Goal: Task Accomplishment & Management: Complete application form

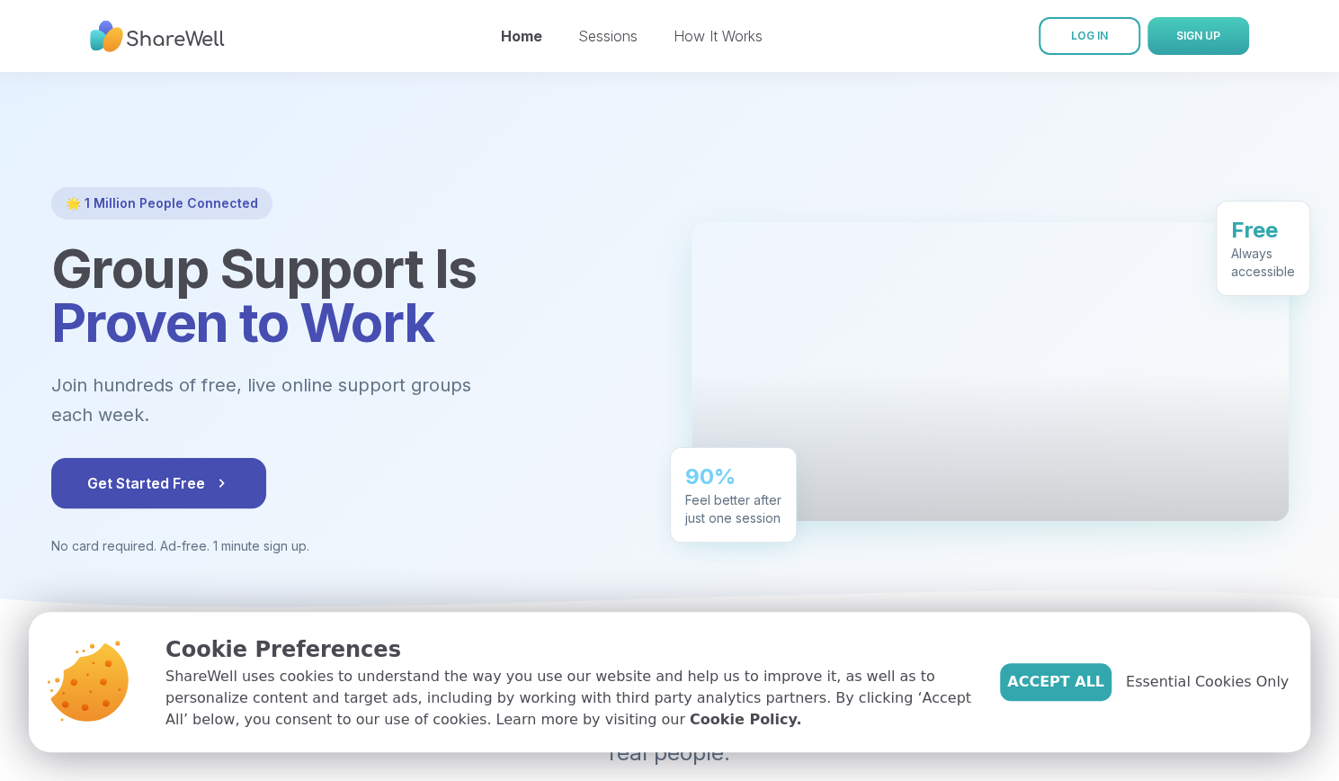
click at [1189, 37] on span "SIGN UP" at bounding box center [1198, 35] width 44 height 13
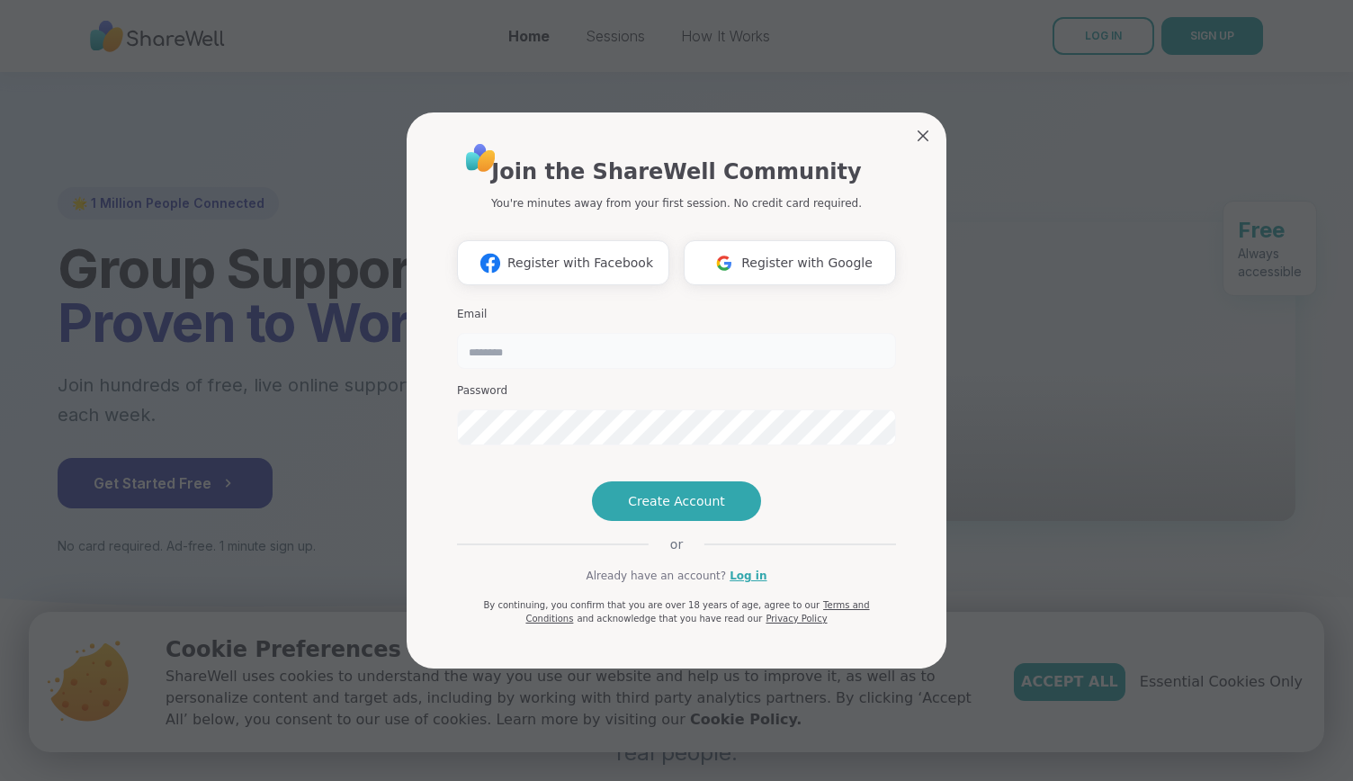
click at [594, 333] on input "email" at bounding box center [676, 351] width 439 height 36
click at [673, 510] on span "Create Account" at bounding box center [676, 501] width 97 height 18
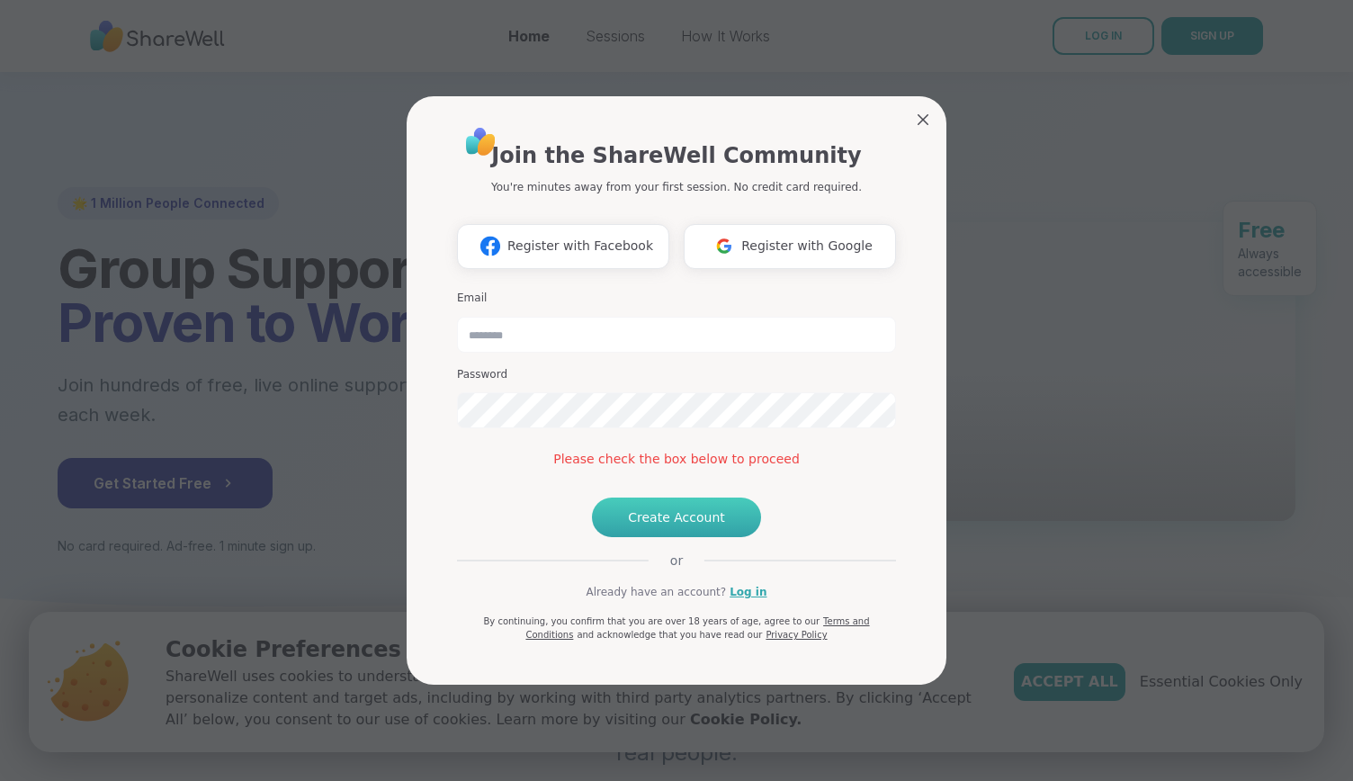
click at [657, 526] on span "Create Account" at bounding box center [676, 517] width 97 height 18
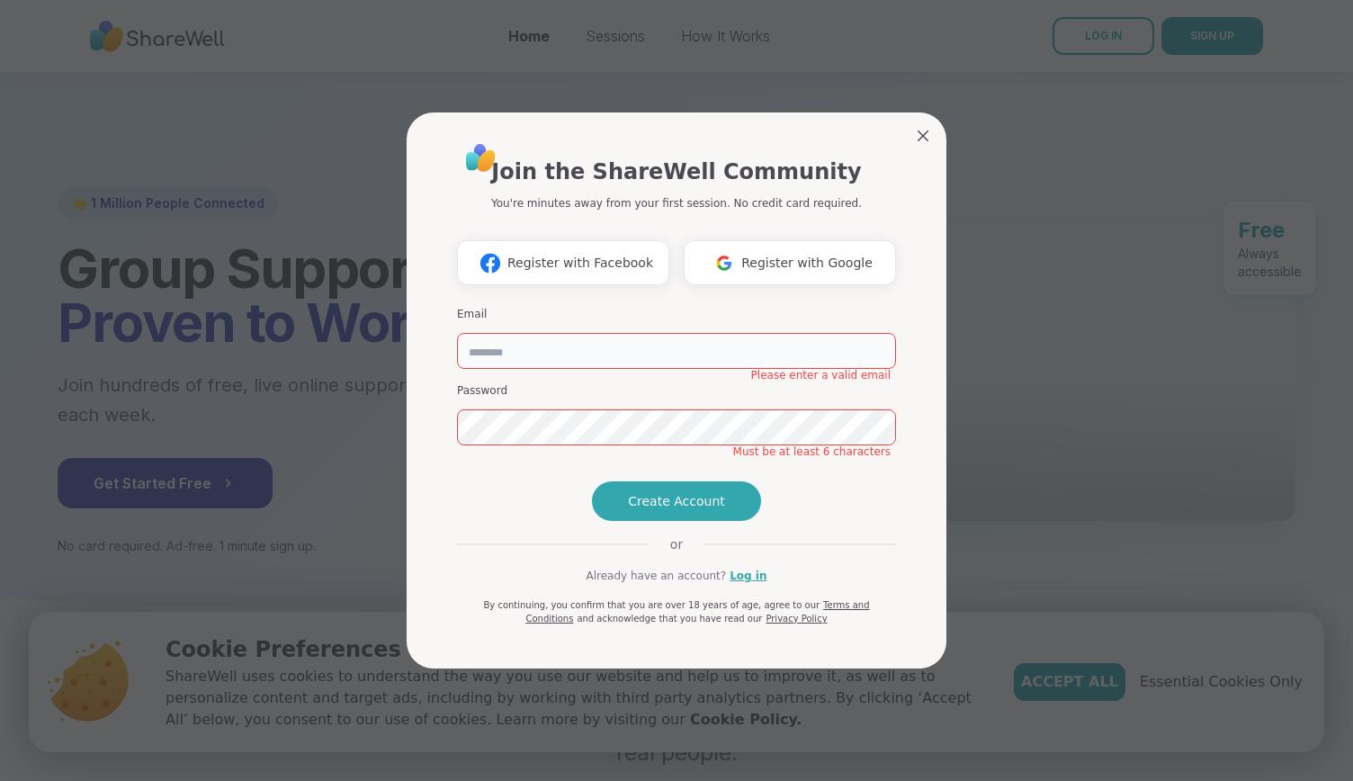
click at [538, 333] on input "email" at bounding box center [676, 351] width 439 height 36
type input "**********"
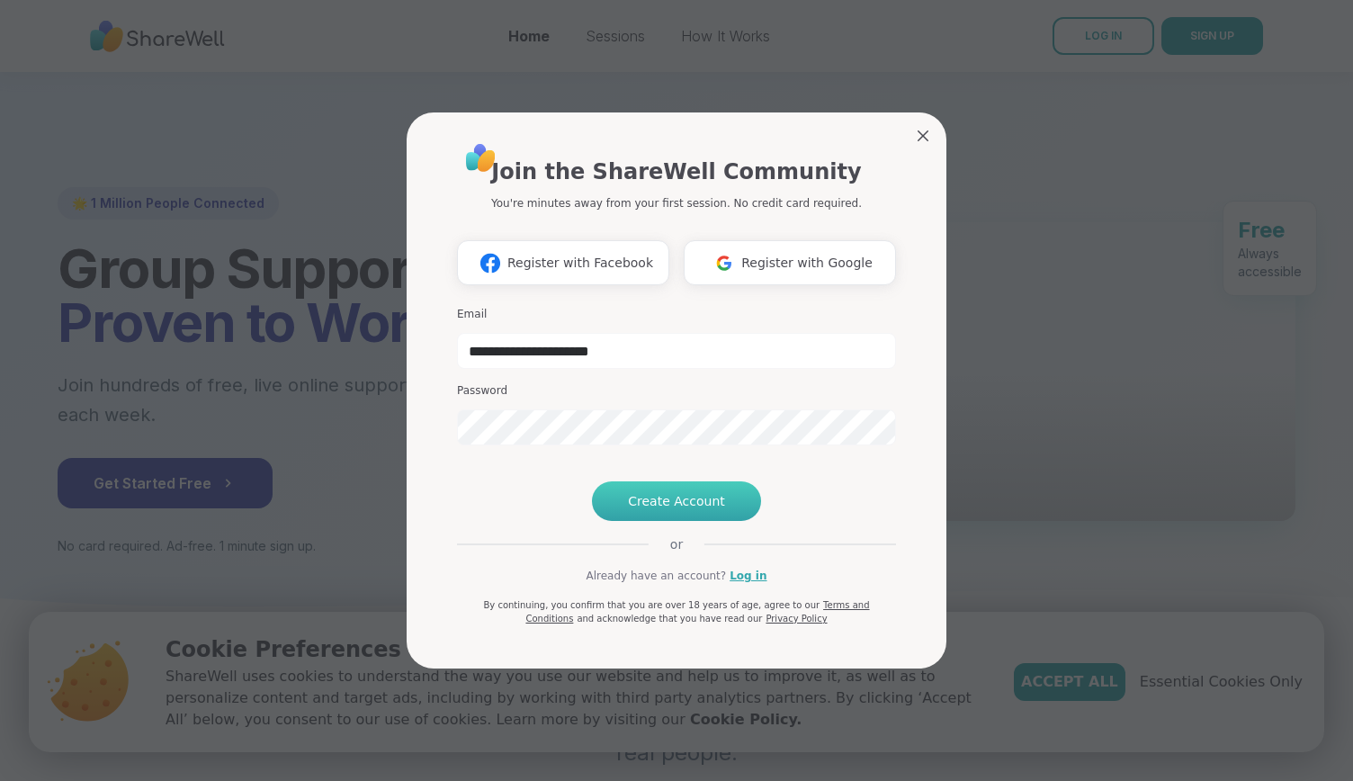
click at [656, 510] on span "Create Account" at bounding box center [676, 501] width 97 height 18
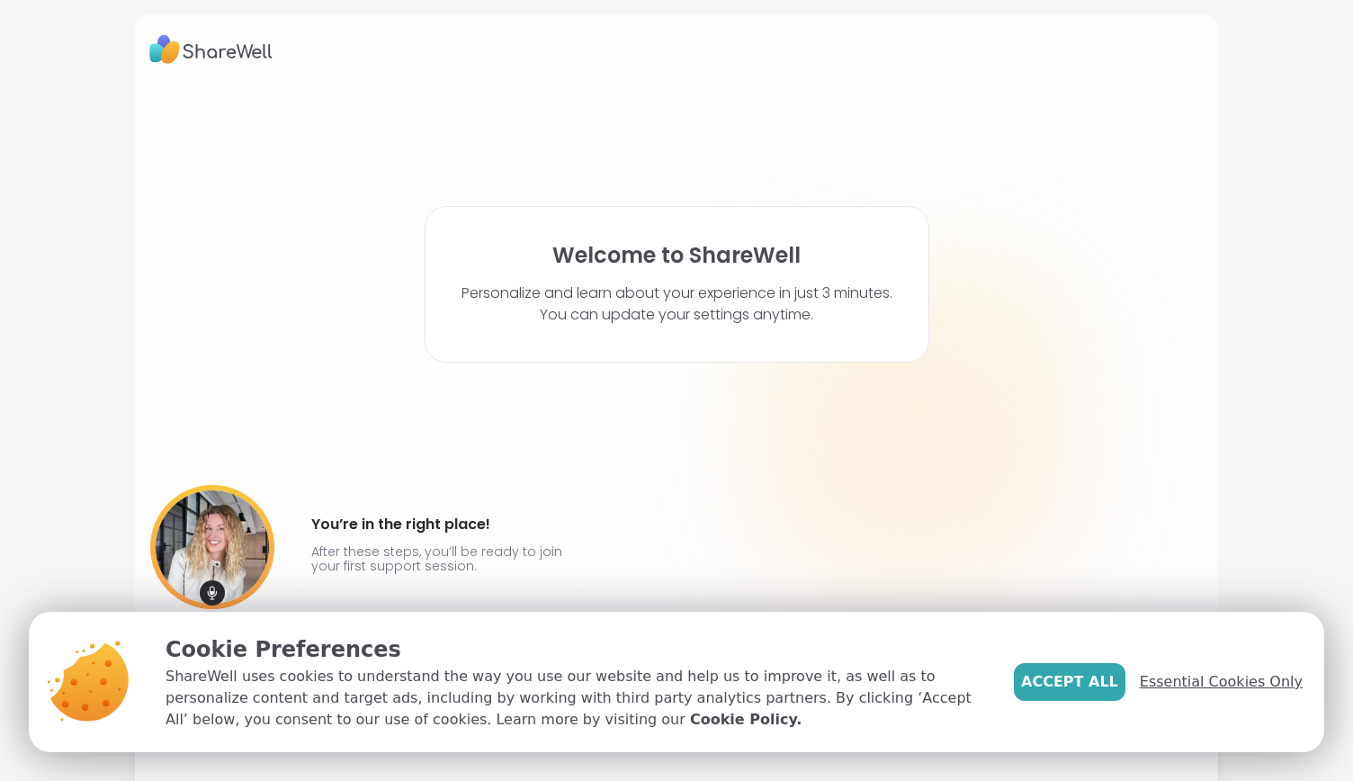
click at [1201, 675] on span "Essential Cookies Only" at bounding box center [1220, 682] width 163 height 22
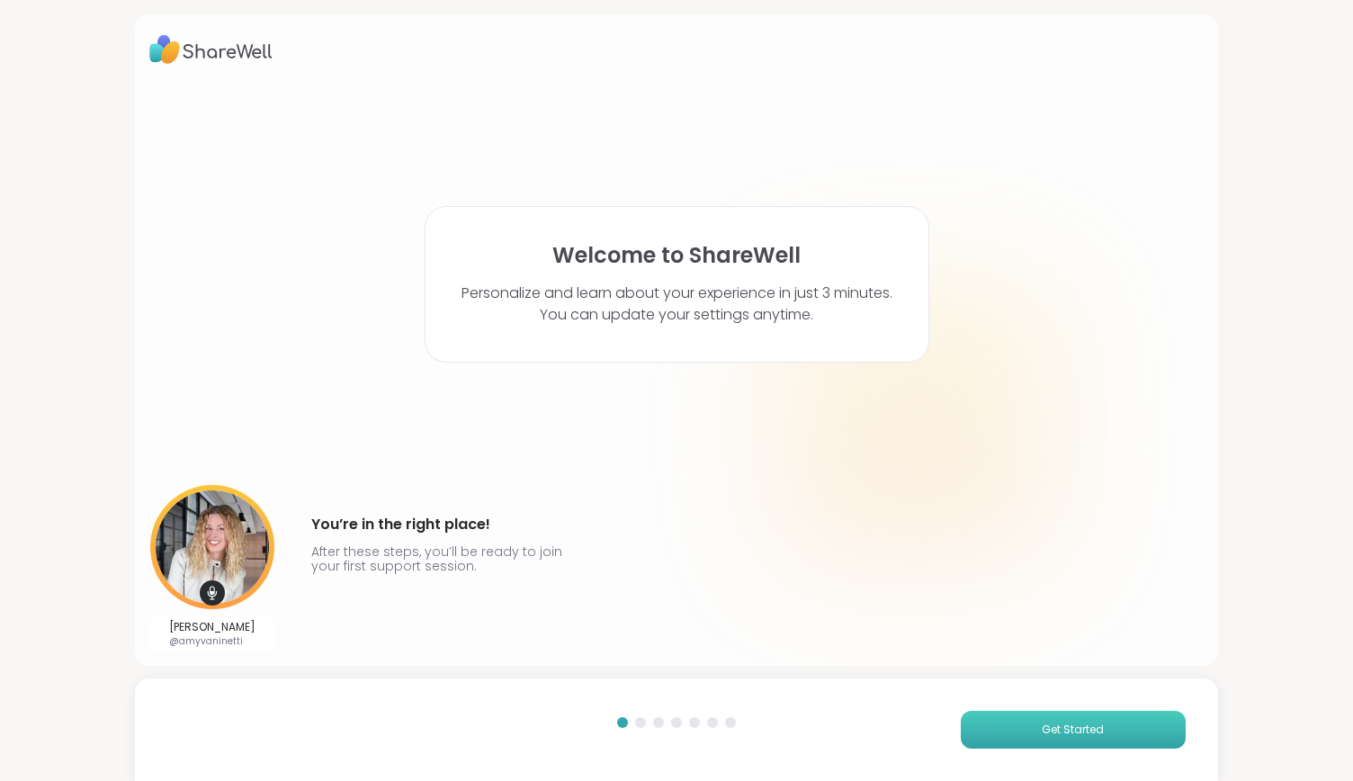
click at [1038, 715] on button "Get Started" at bounding box center [1073, 729] width 225 height 38
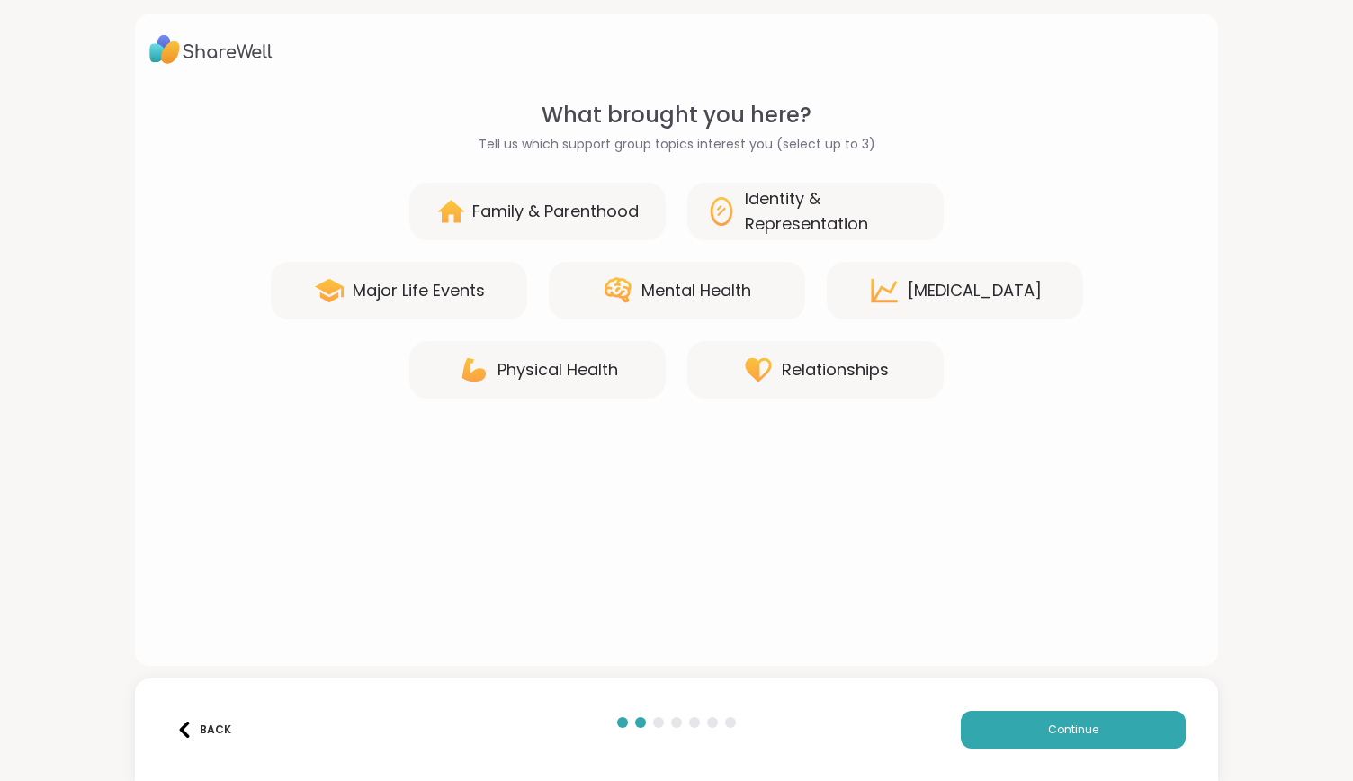
click at [579, 212] on div "Family & Parenthood" at bounding box center [555, 211] width 166 height 25
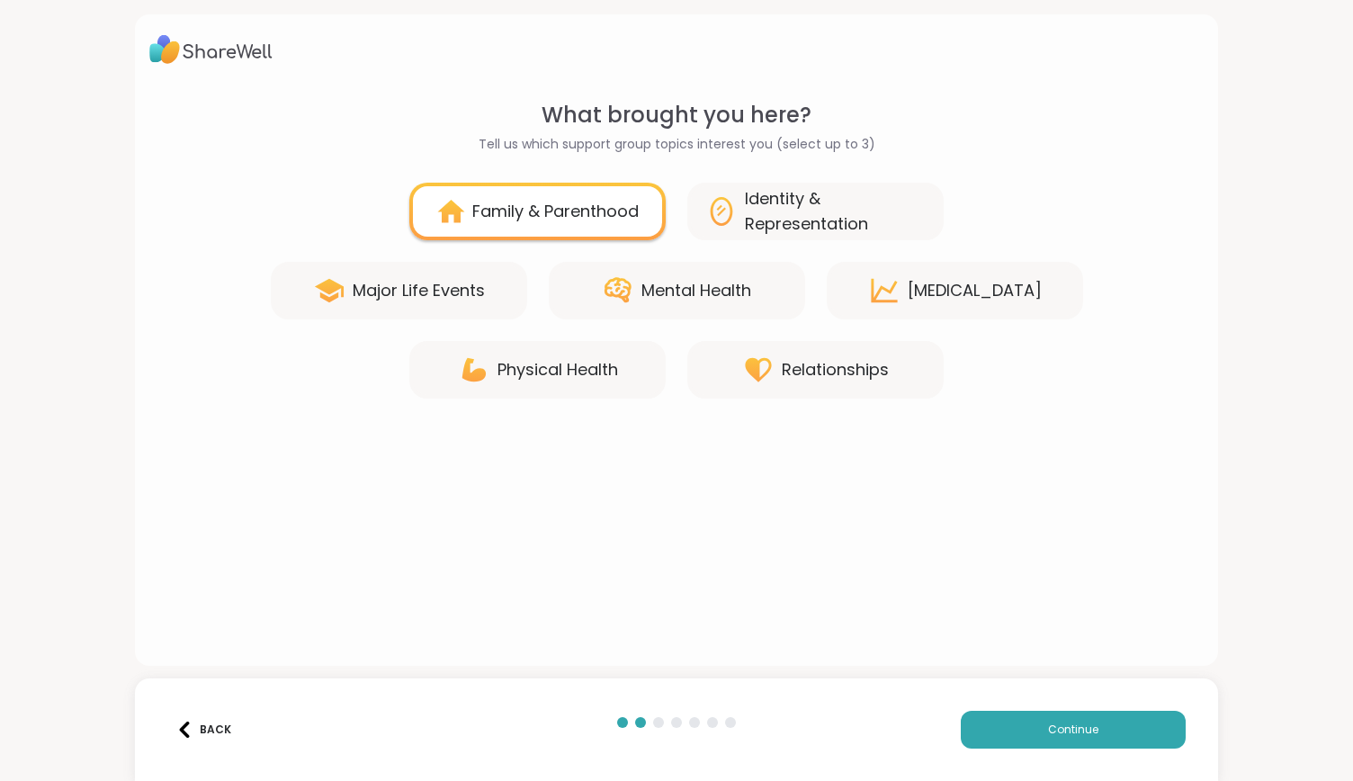
click at [451, 283] on div "Major Life Events" at bounding box center [419, 290] width 132 height 25
click at [658, 285] on div "Mental Health" at bounding box center [696, 290] width 110 height 25
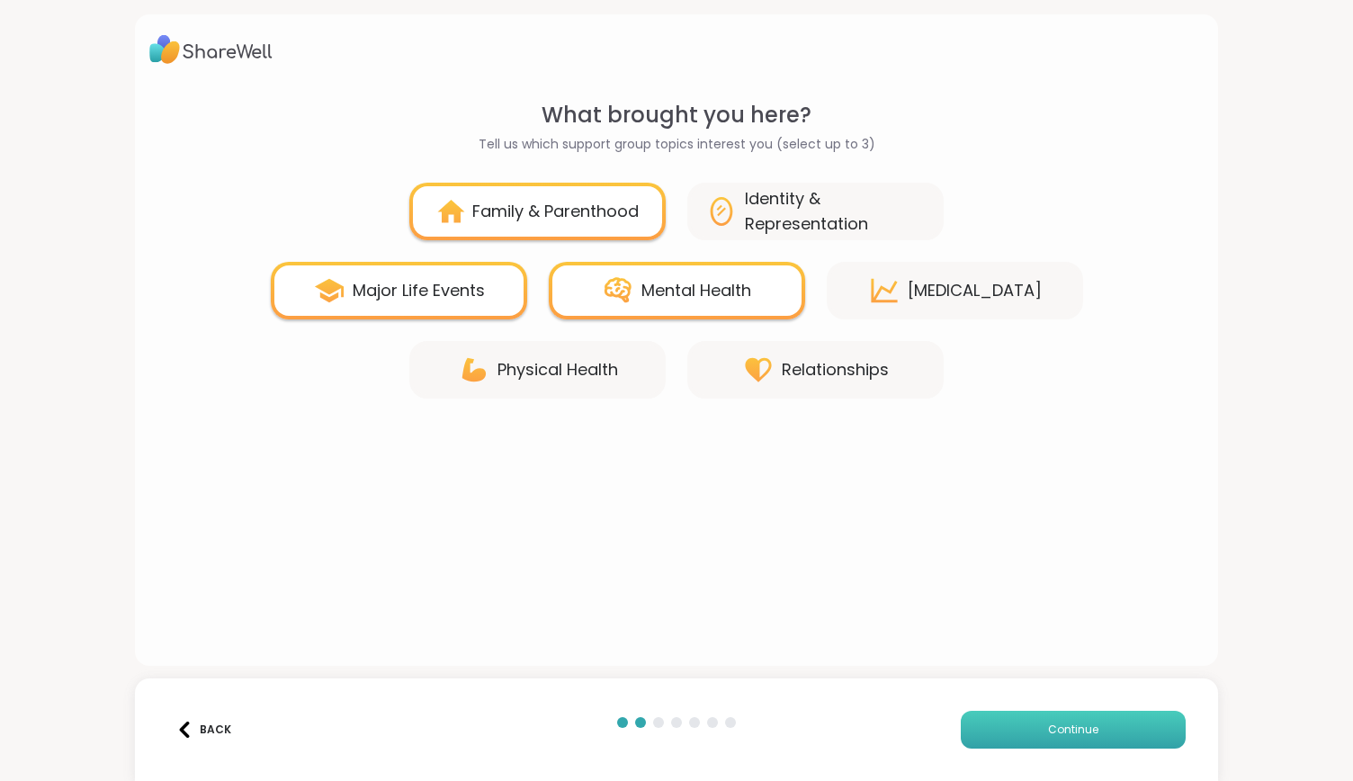
click at [1067, 721] on span "Continue" at bounding box center [1073, 729] width 50 height 16
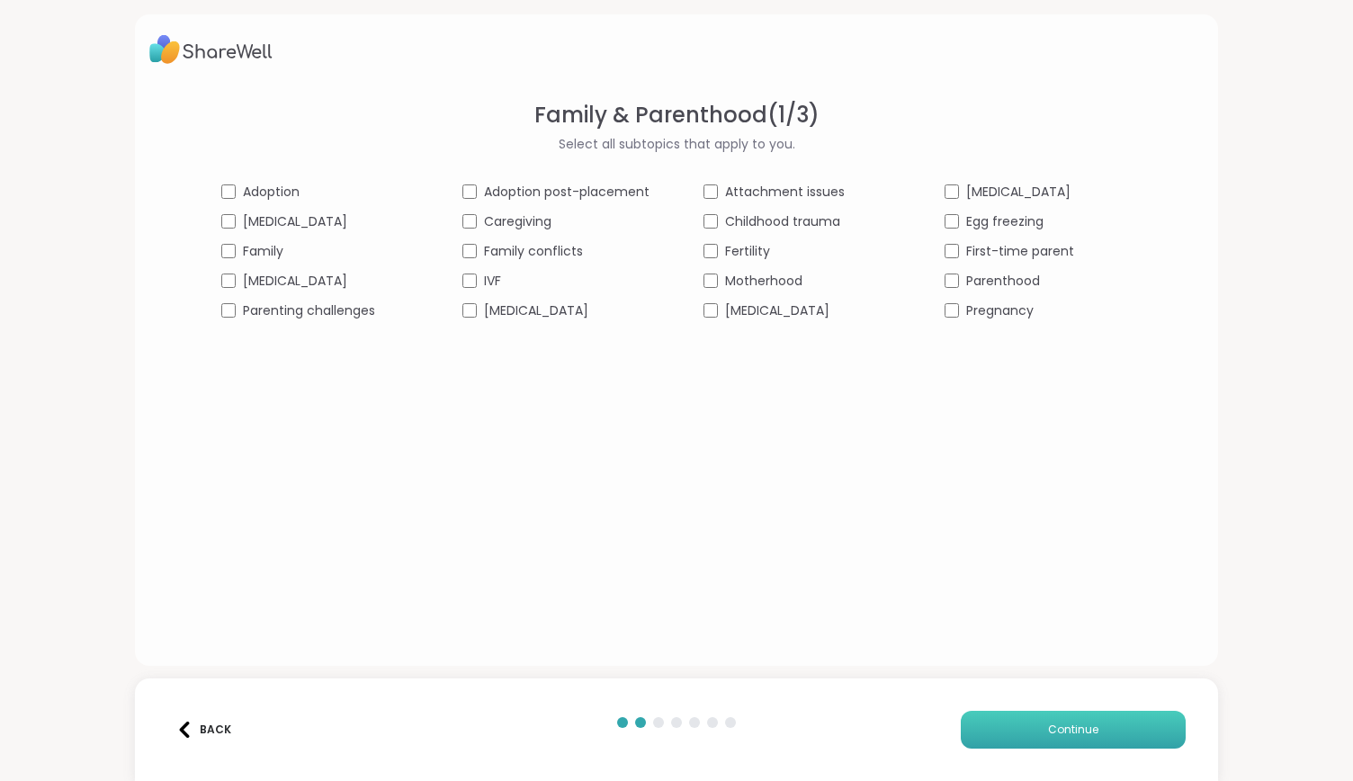
click at [1042, 738] on button "Continue" at bounding box center [1073, 729] width 225 height 38
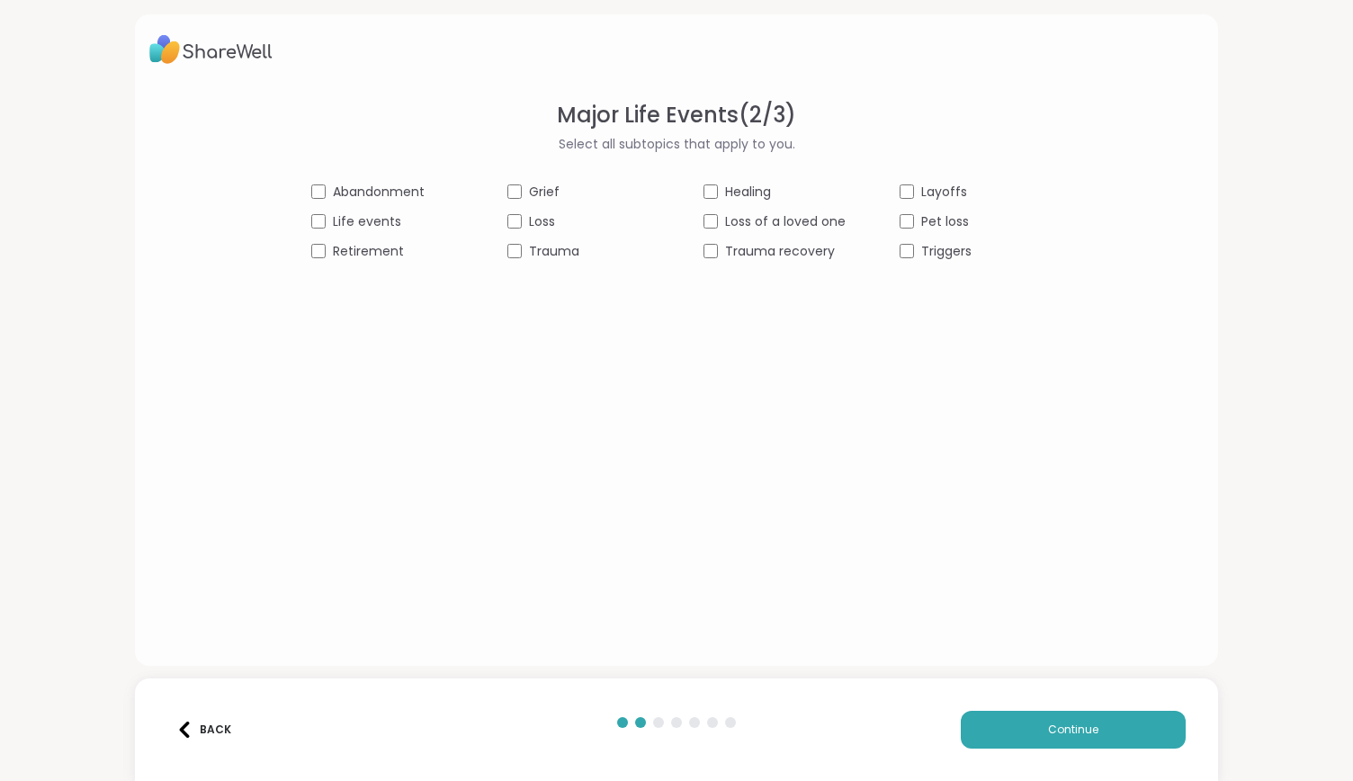
click at [311, 228] on div "Life events" at bounding box center [382, 221] width 142 height 19
click at [1048, 724] on span "Continue" at bounding box center [1073, 729] width 50 height 16
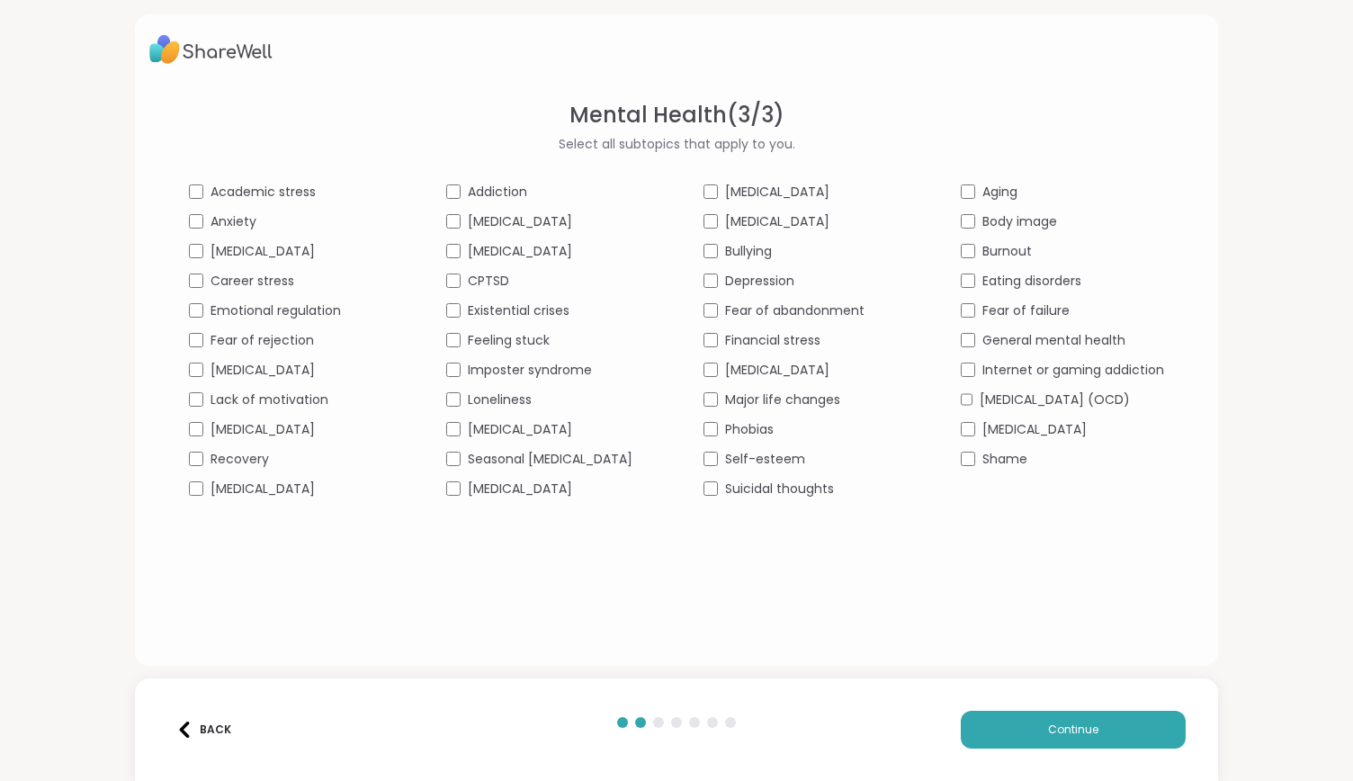
click at [446, 498] on div "[MEDICAL_DATA]" at bounding box center [547, 488] width 203 height 19
click at [1004, 735] on button "Continue" at bounding box center [1073, 729] width 225 height 38
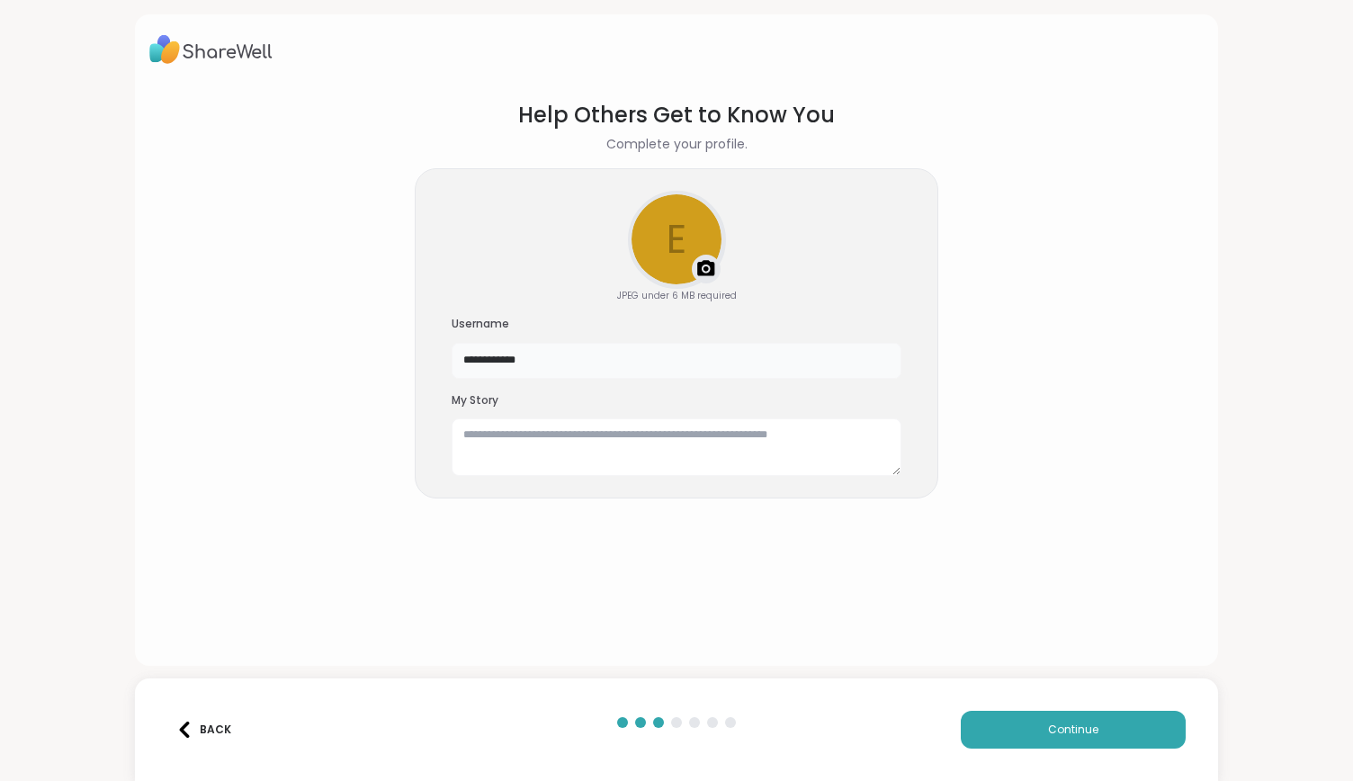
drag, startPoint x: 585, startPoint y: 358, endPoint x: 358, endPoint y: 352, distance: 227.6
click at [358, 352] on section "**********" at bounding box center [675, 368] width 1053 height 567
type input "**********"
click at [1083, 733] on span "Continue" at bounding box center [1073, 729] width 50 height 16
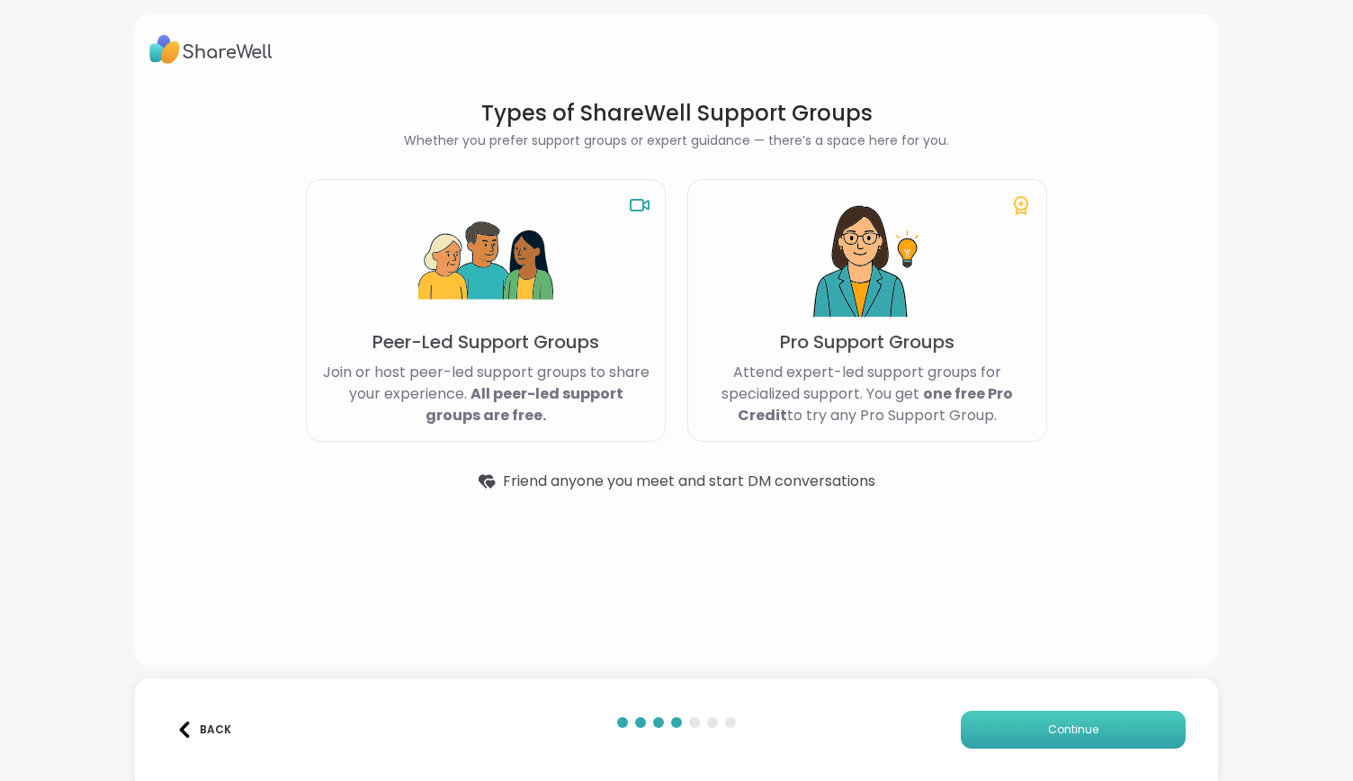
click at [1083, 733] on span "Continue" at bounding box center [1073, 729] width 50 height 16
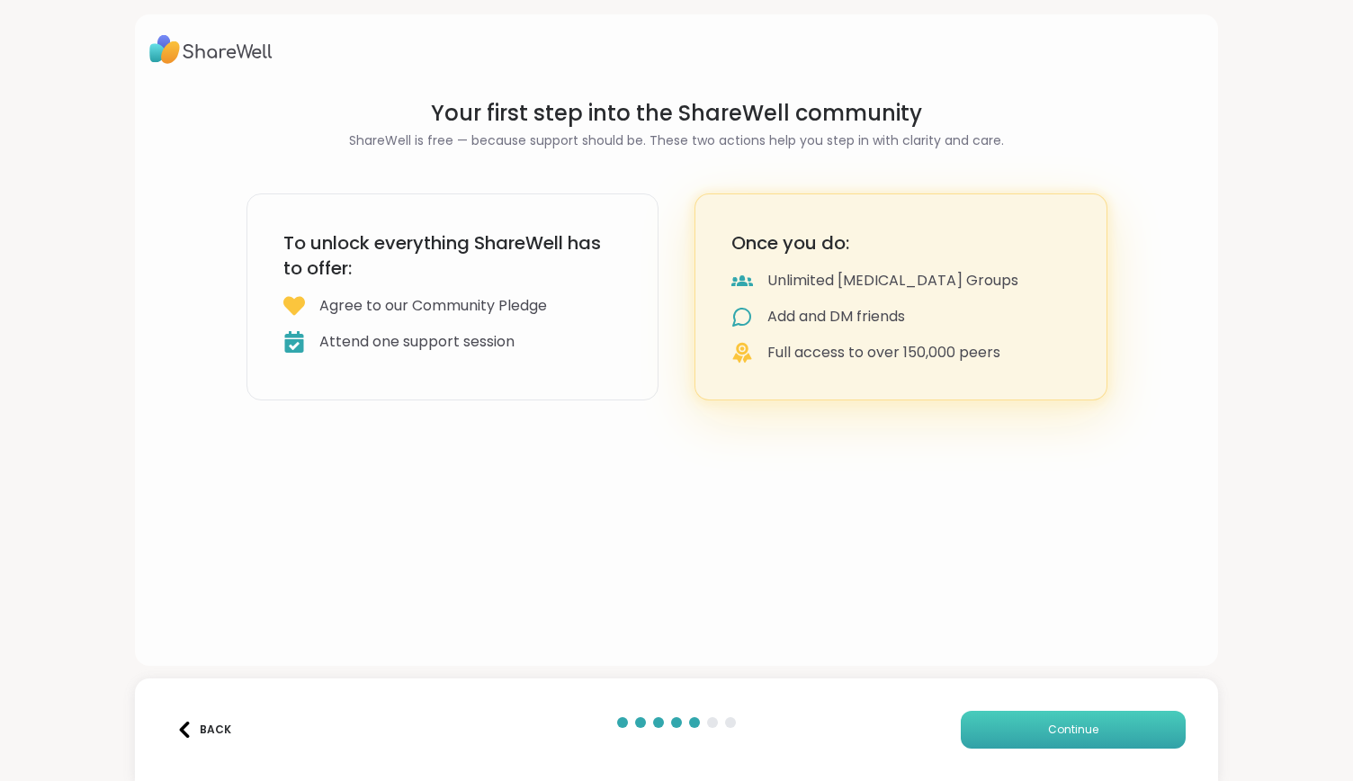
click at [1083, 733] on span "Continue" at bounding box center [1073, 729] width 50 height 16
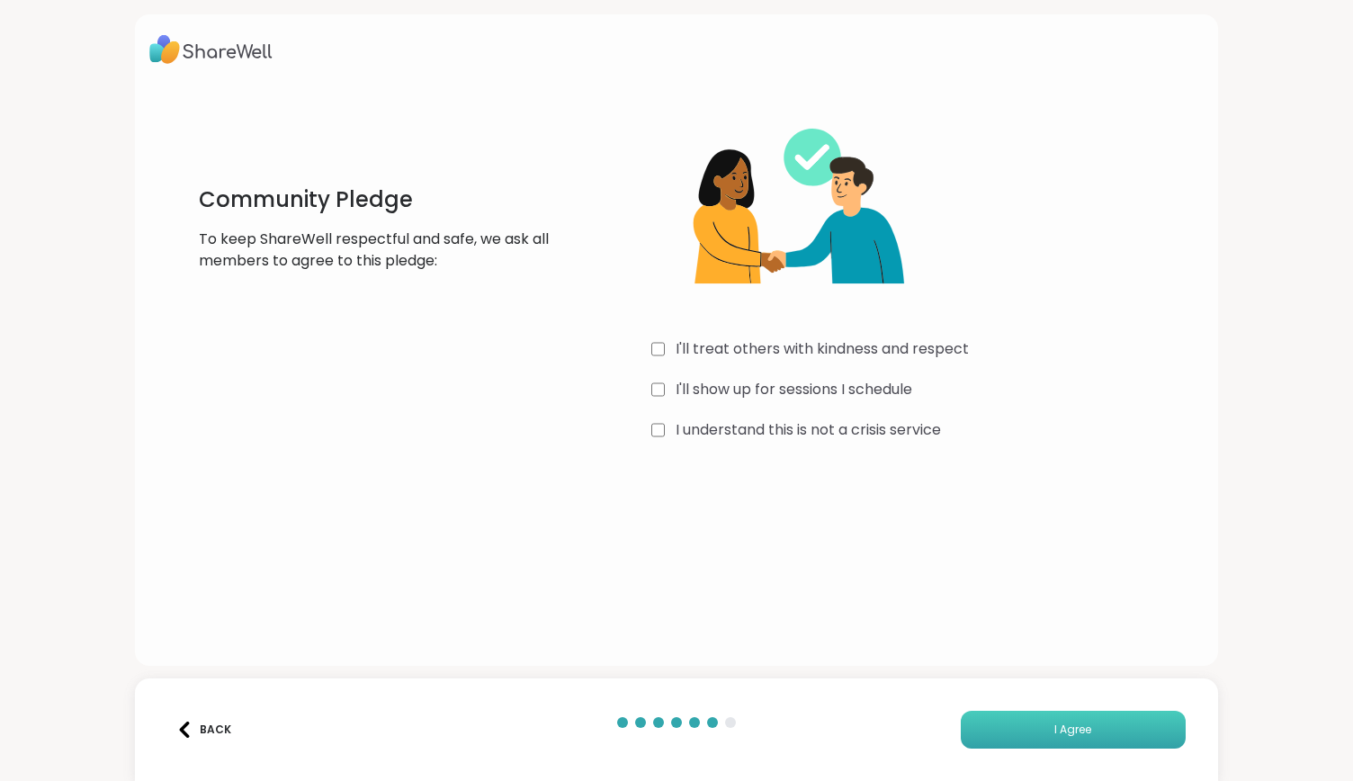
click at [991, 719] on button "I Agree" at bounding box center [1073, 729] width 225 height 38
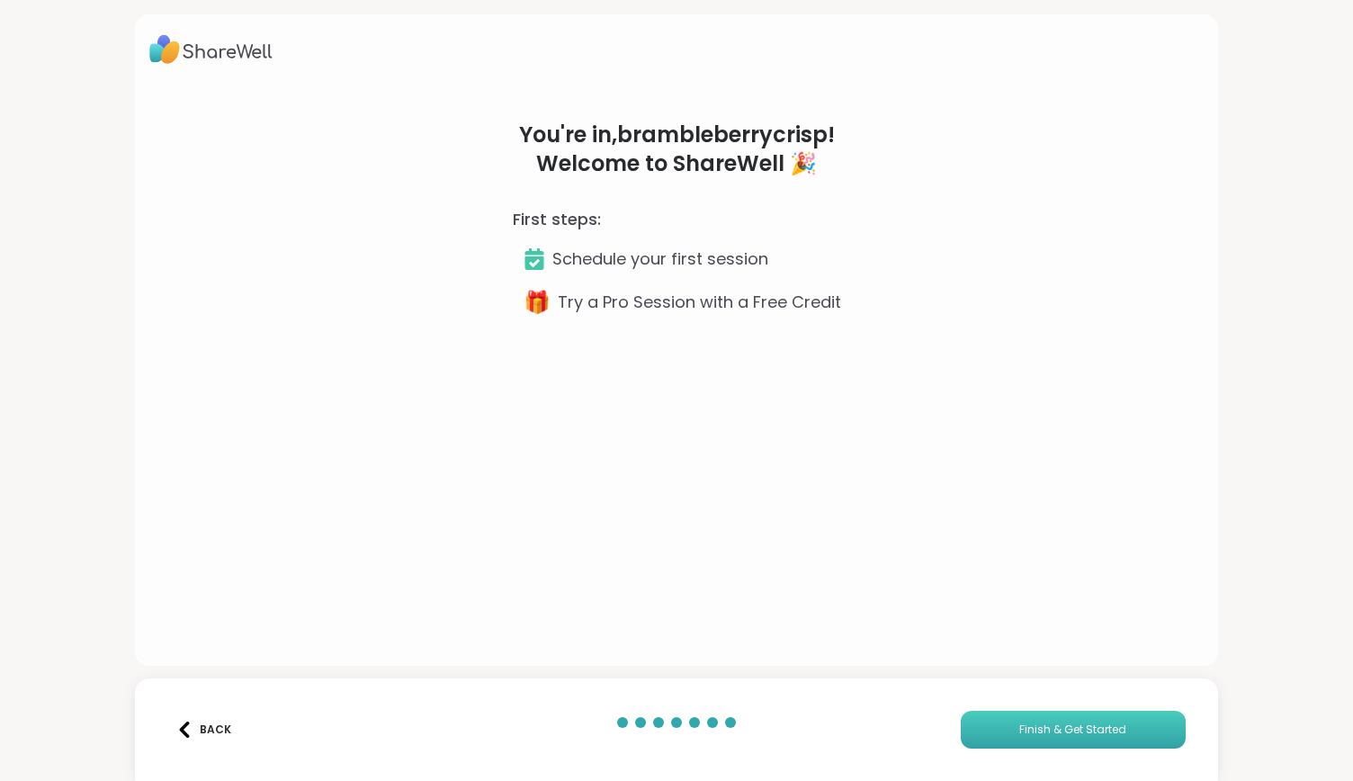
click at [1009, 738] on button "Finish & Get Started" at bounding box center [1073, 729] width 225 height 38
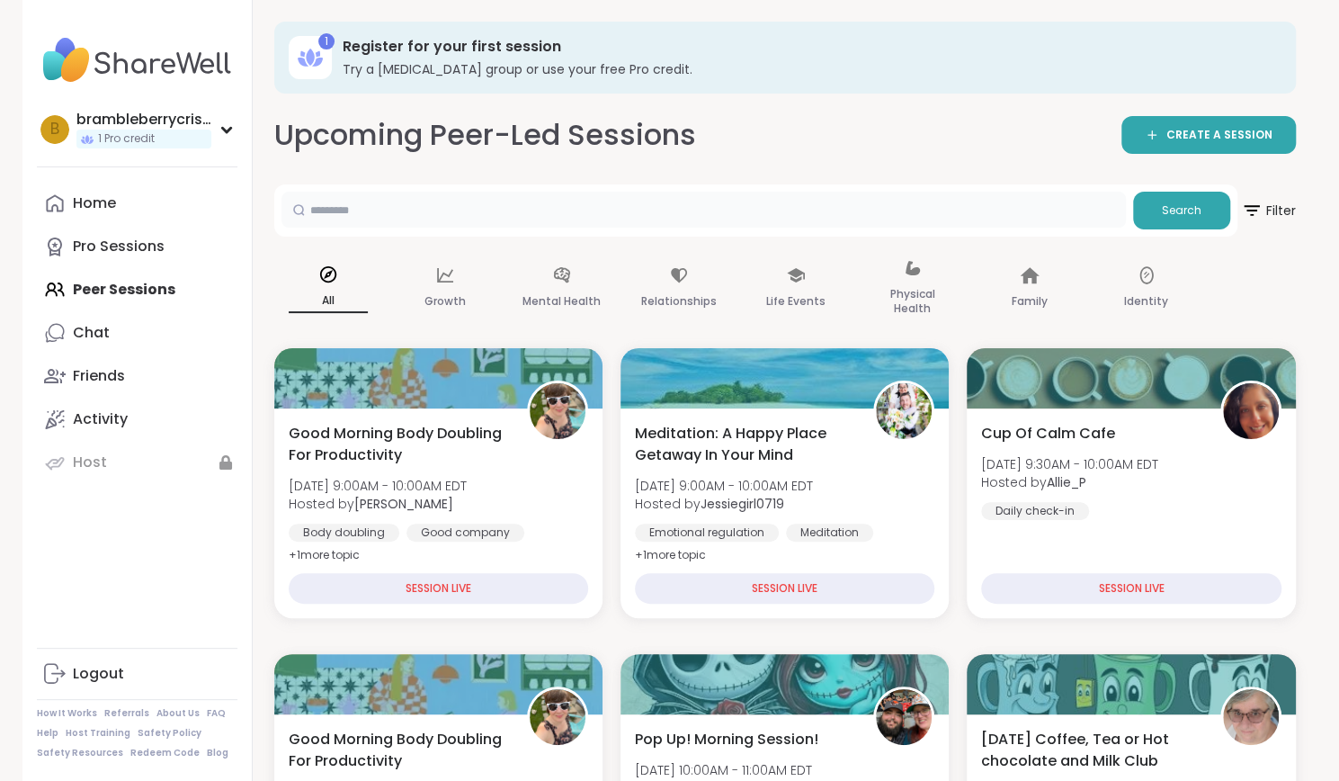
click at [623, 206] on input "text" at bounding box center [704, 210] width 845 height 36
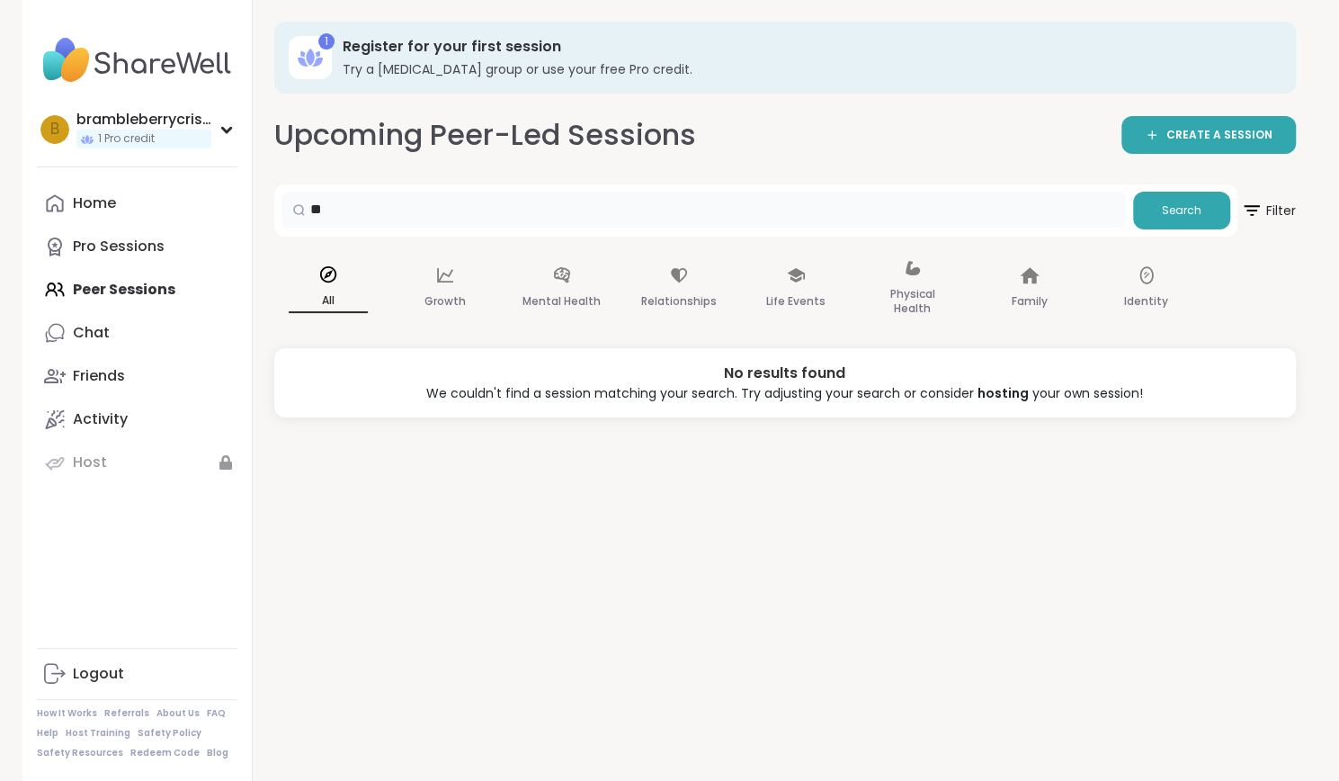
type input "*"
click at [795, 285] on div "Life Events" at bounding box center [796, 289] width 108 height 90
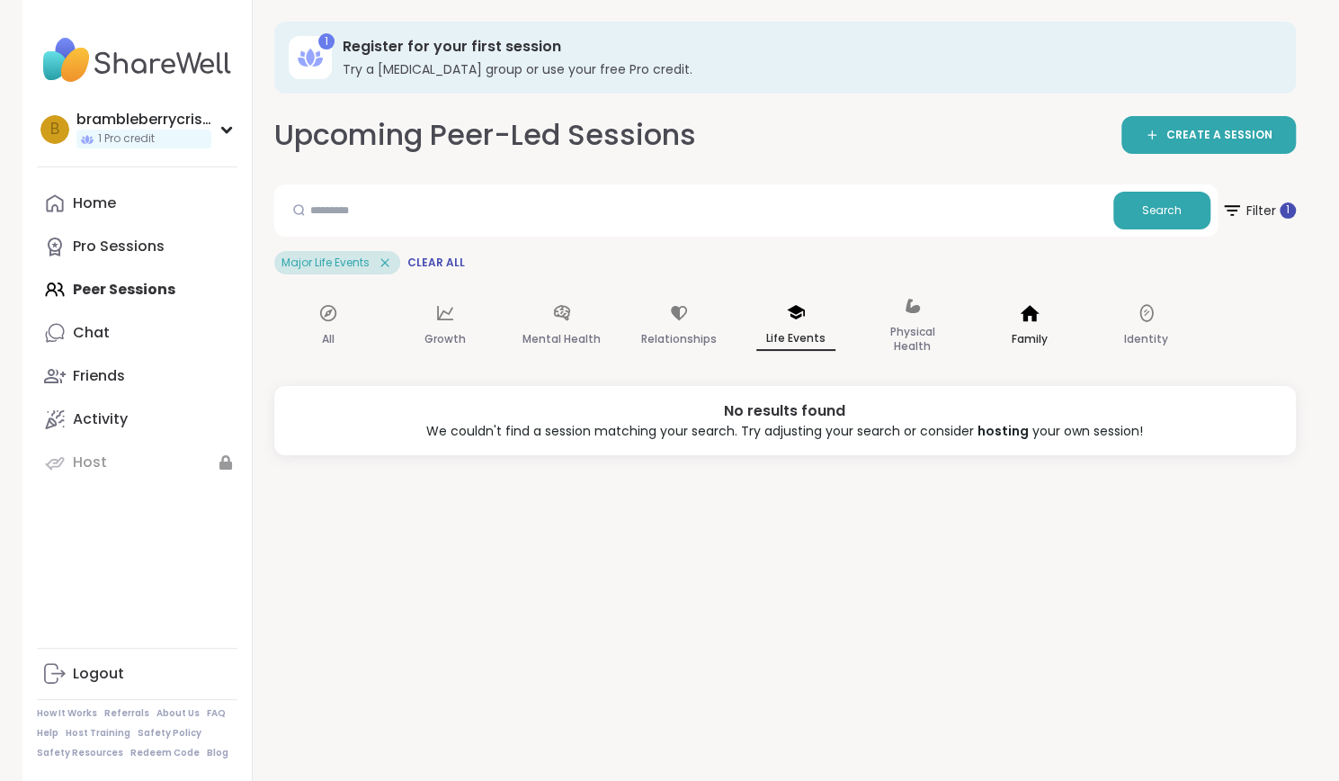
click at [1015, 334] on p "Family" at bounding box center [1030, 339] width 36 height 22
click at [322, 328] on p "All" at bounding box center [328, 339] width 13 height 22
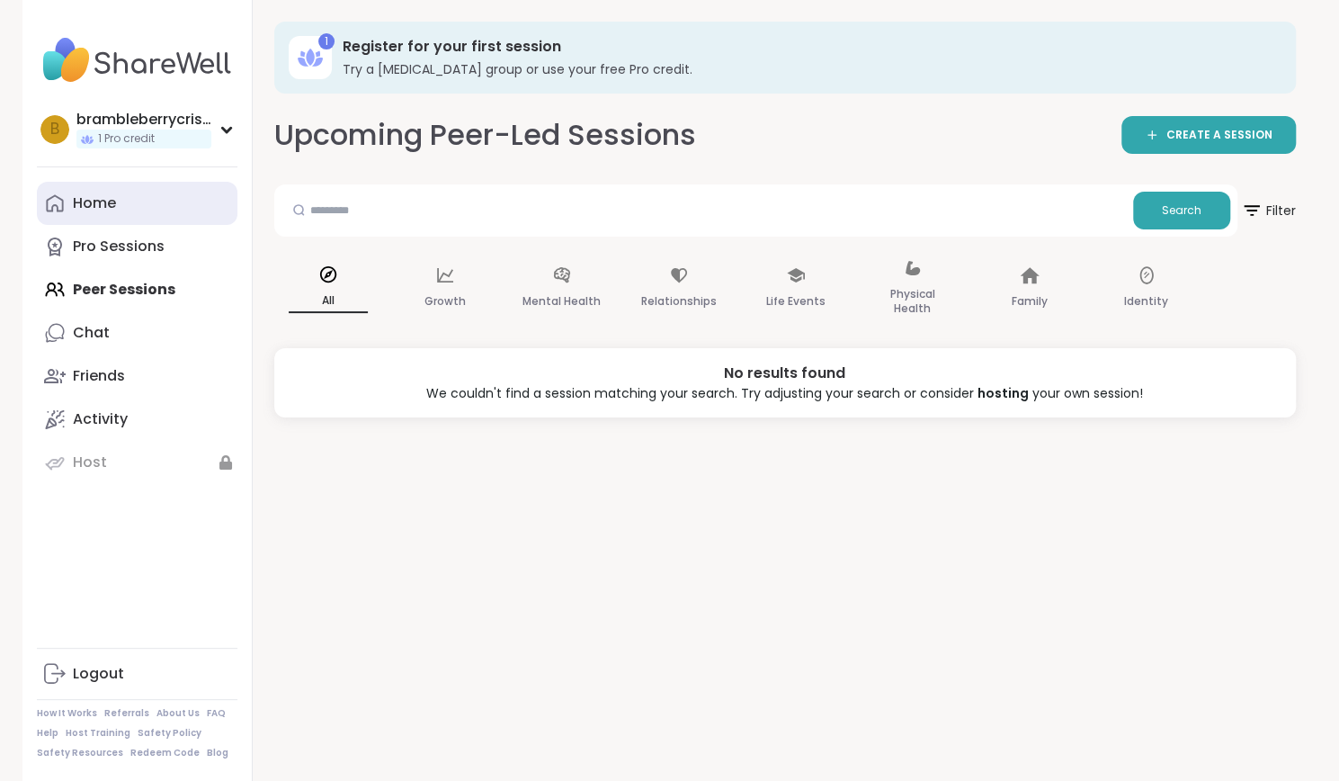
click at [95, 203] on div "Home" at bounding box center [94, 203] width 43 height 20
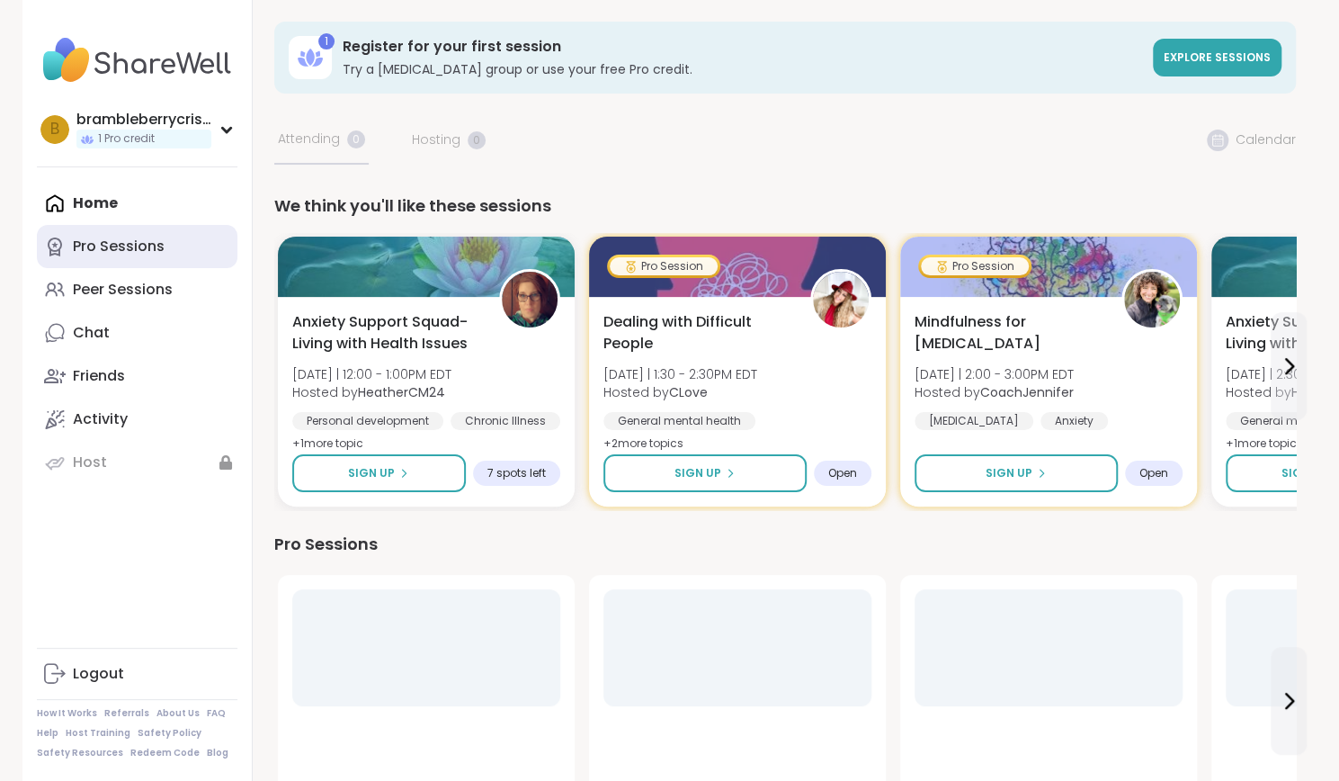
click at [103, 255] on div "Pro Sessions" at bounding box center [119, 247] width 92 height 20
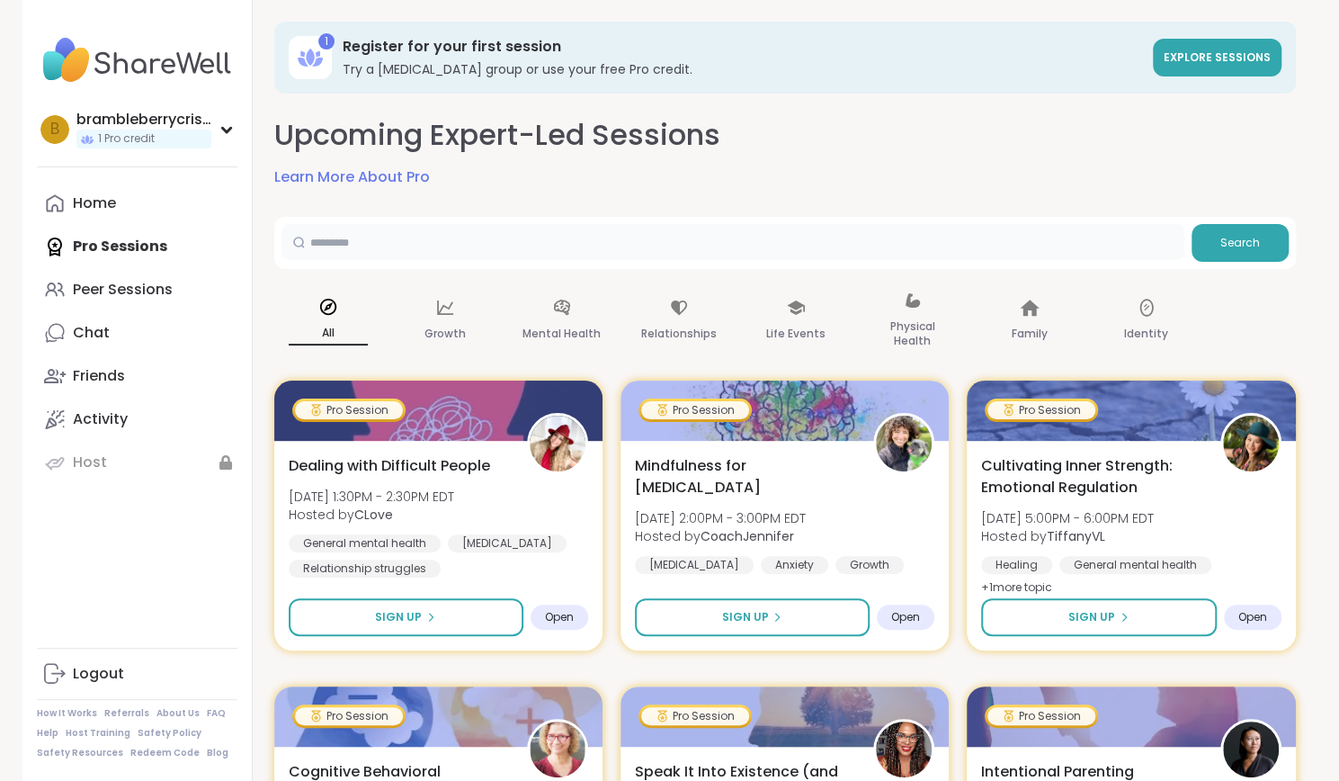
click at [504, 241] on input "text" at bounding box center [733, 242] width 903 height 36
type input "*"
type input "*********"
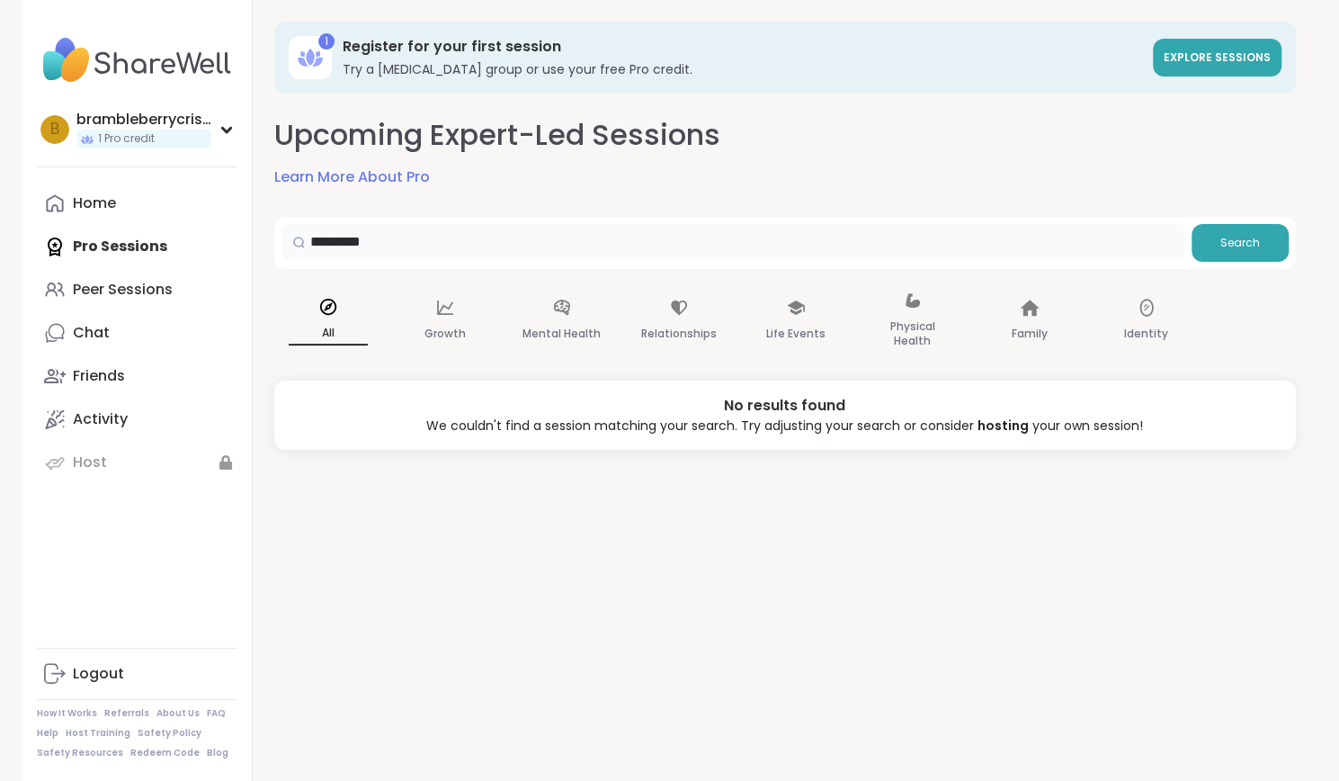
click at [1090, 245] on input "*********" at bounding box center [733, 242] width 903 height 36
click at [807, 323] on p "Life Events" at bounding box center [795, 334] width 59 height 22
click at [1240, 53] on span "Explore sessions" at bounding box center [1217, 56] width 107 height 15
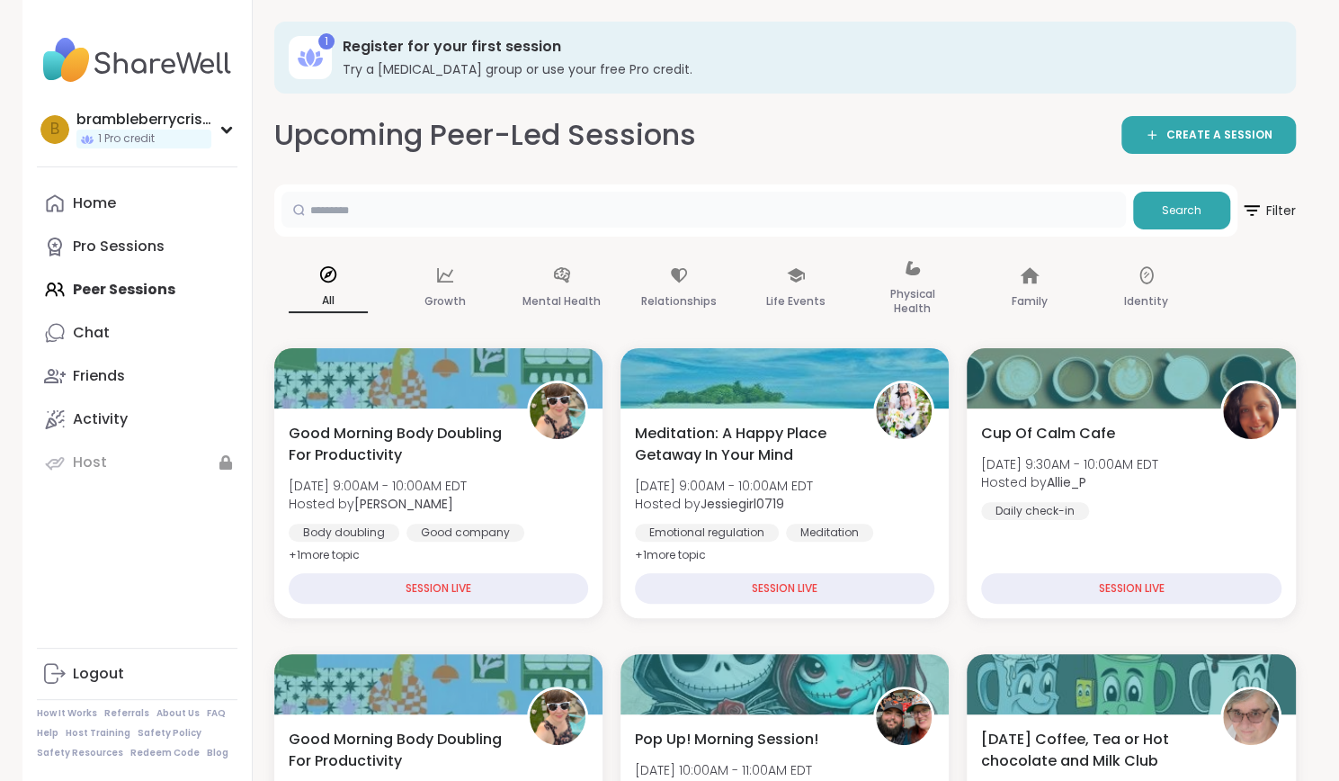
click at [857, 199] on input "text" at bounding box center [704, 210] width 845 height 36
type input "****"
click at [1160, 208] on button "Search" at bounding box center [1181, 211] width 97 height 38
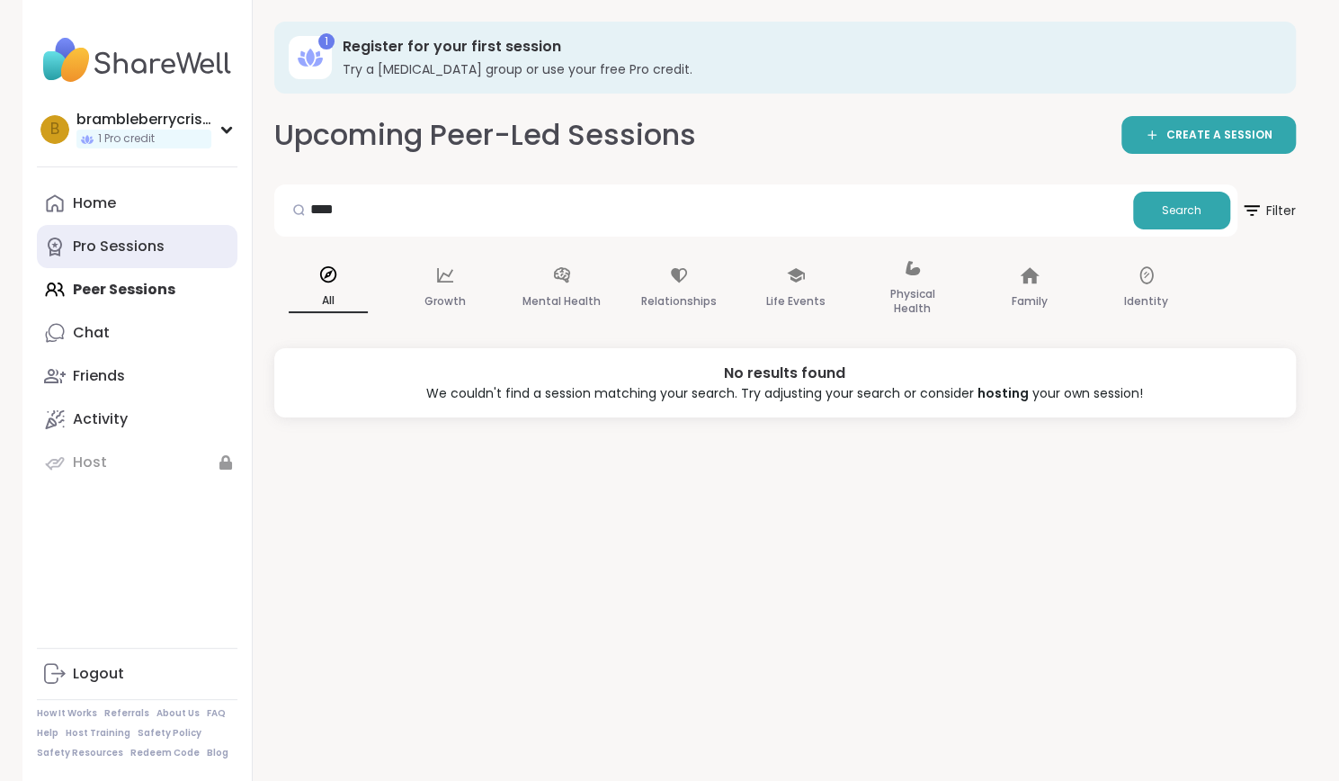
click at [142, 254] on div "Pro Sessions" at bounding box center [119, 247] width 92 height 20
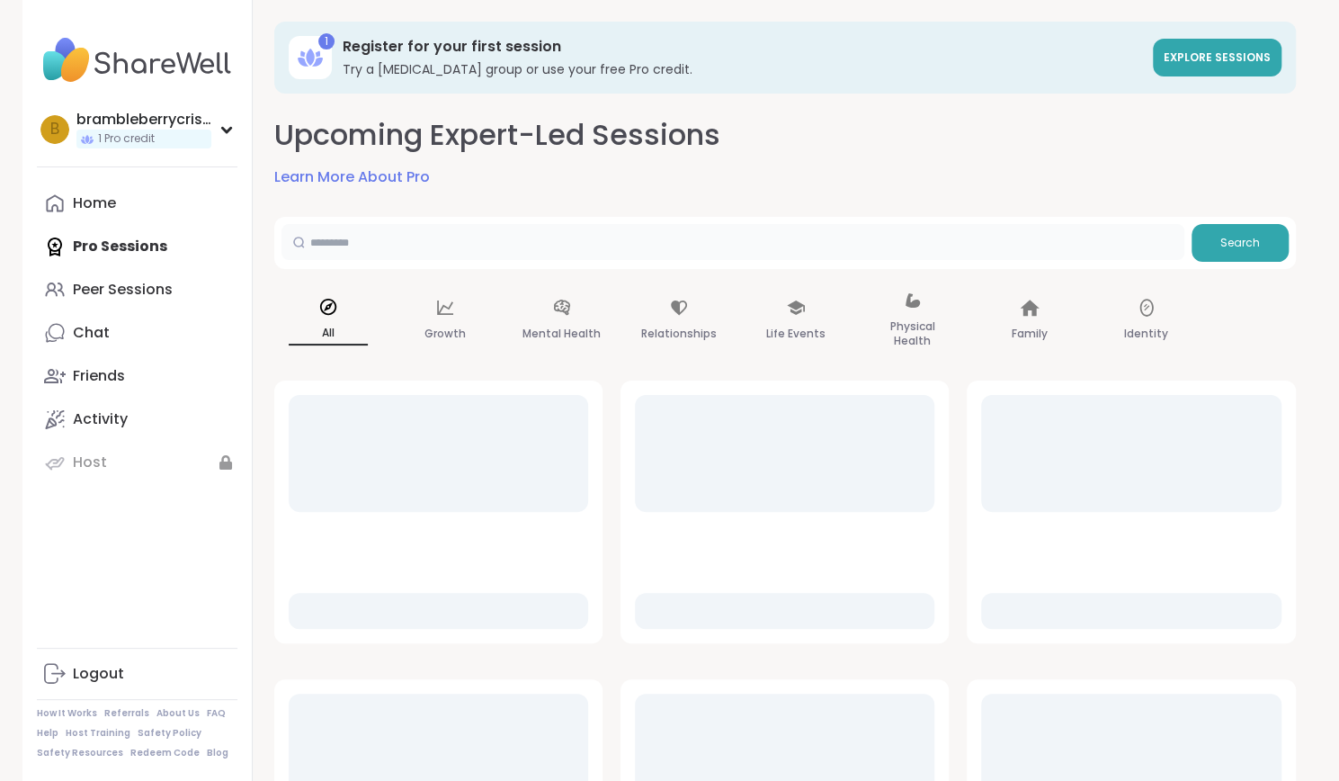
click at [437, 237] on input "text" at bounding box center [733, 242] width 903 height 36
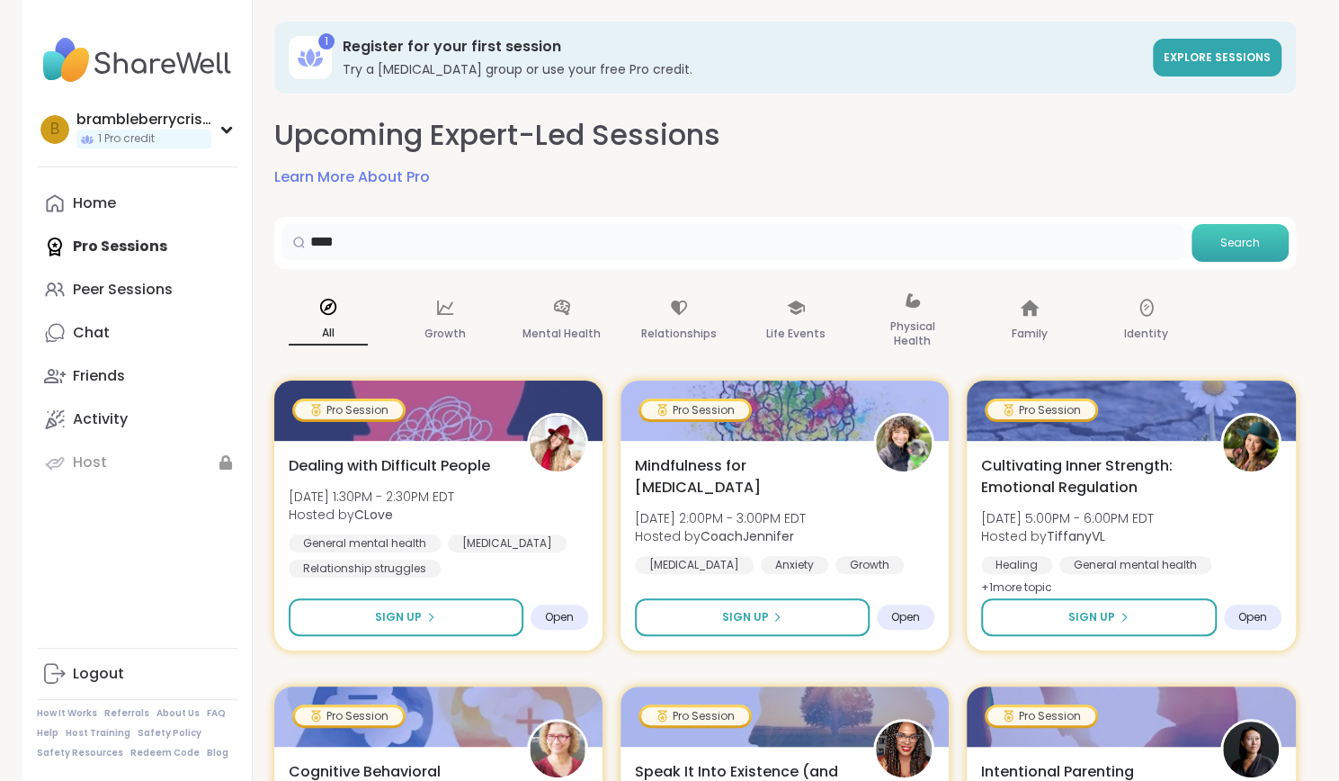
type input "****"
click at [1223, 253] on button "Search" at bounding box center [1240, 243] width 97 height 38
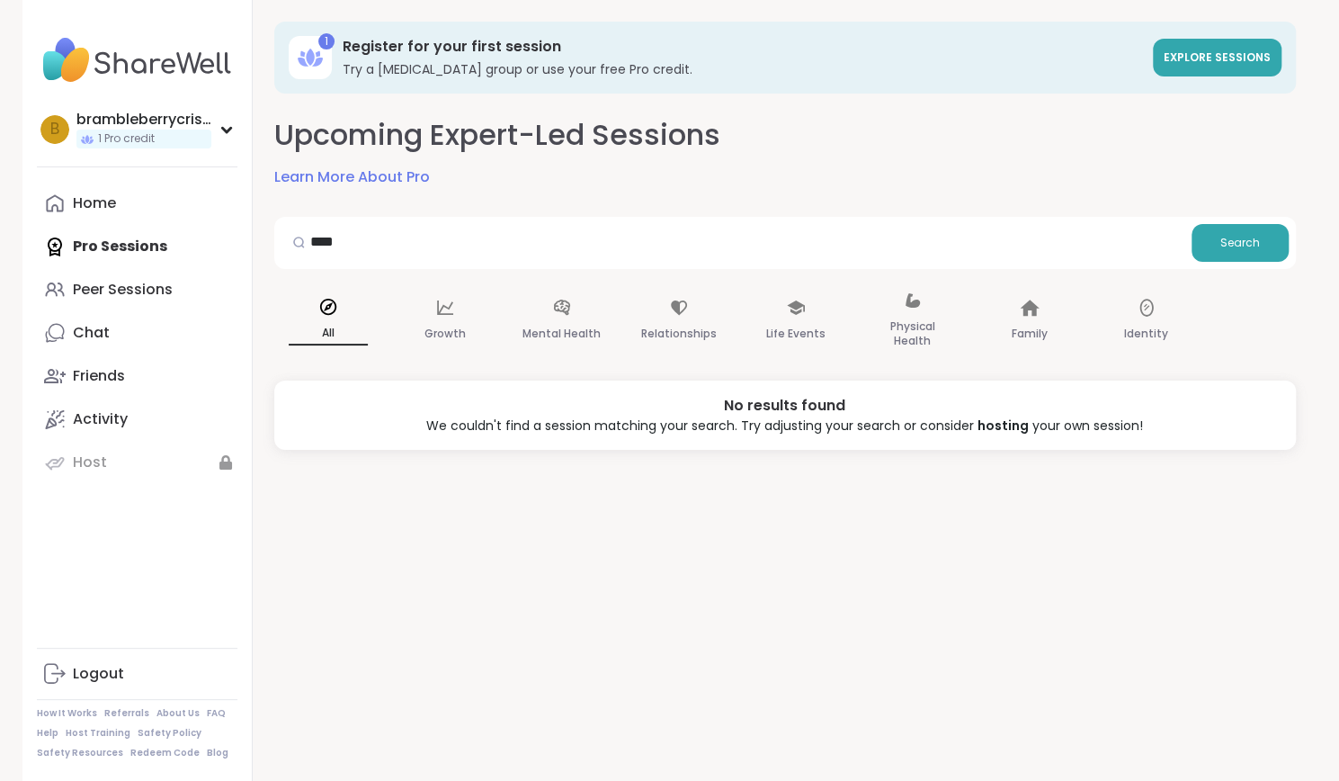
click at [172, 75] on img at bounding box center [137, 60] width 201 height 63
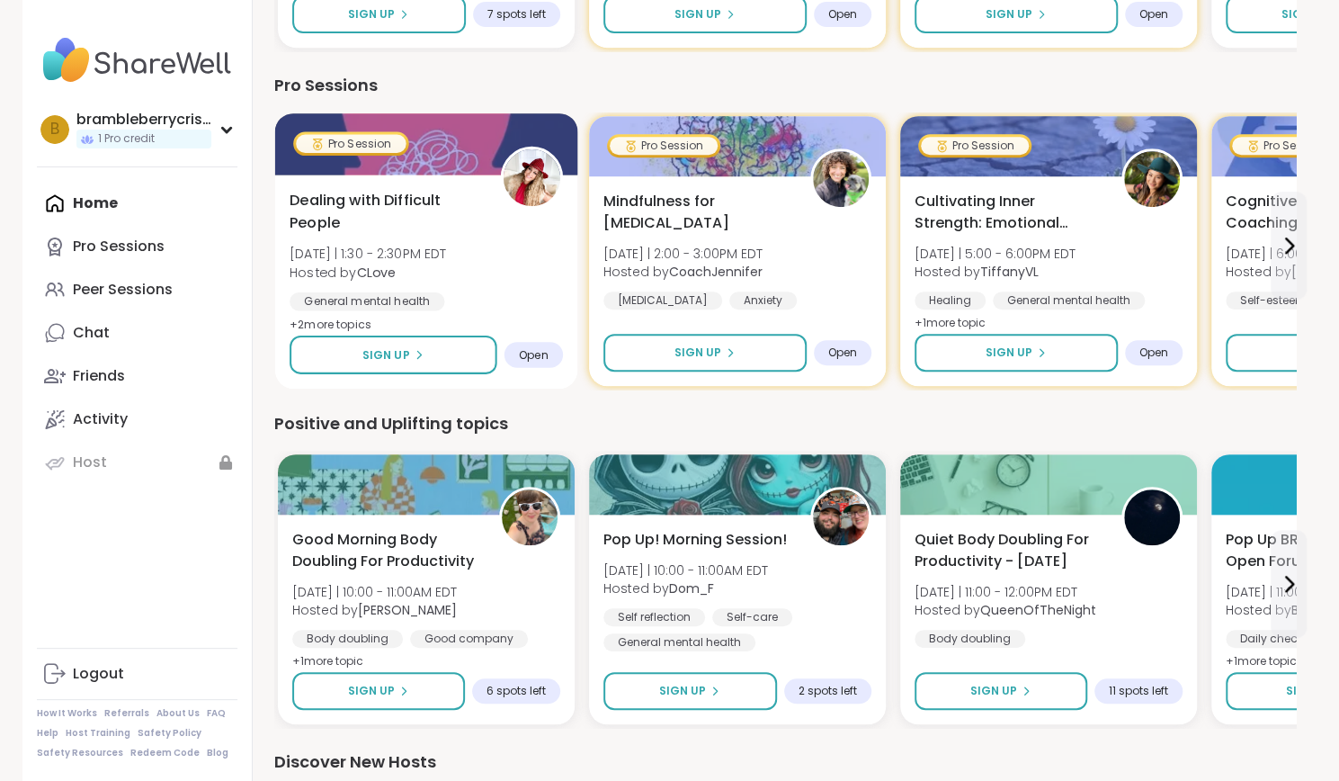
scroll to position [285, 0]
